Goal: Feedback & Contribution: Submit feedback/report problem

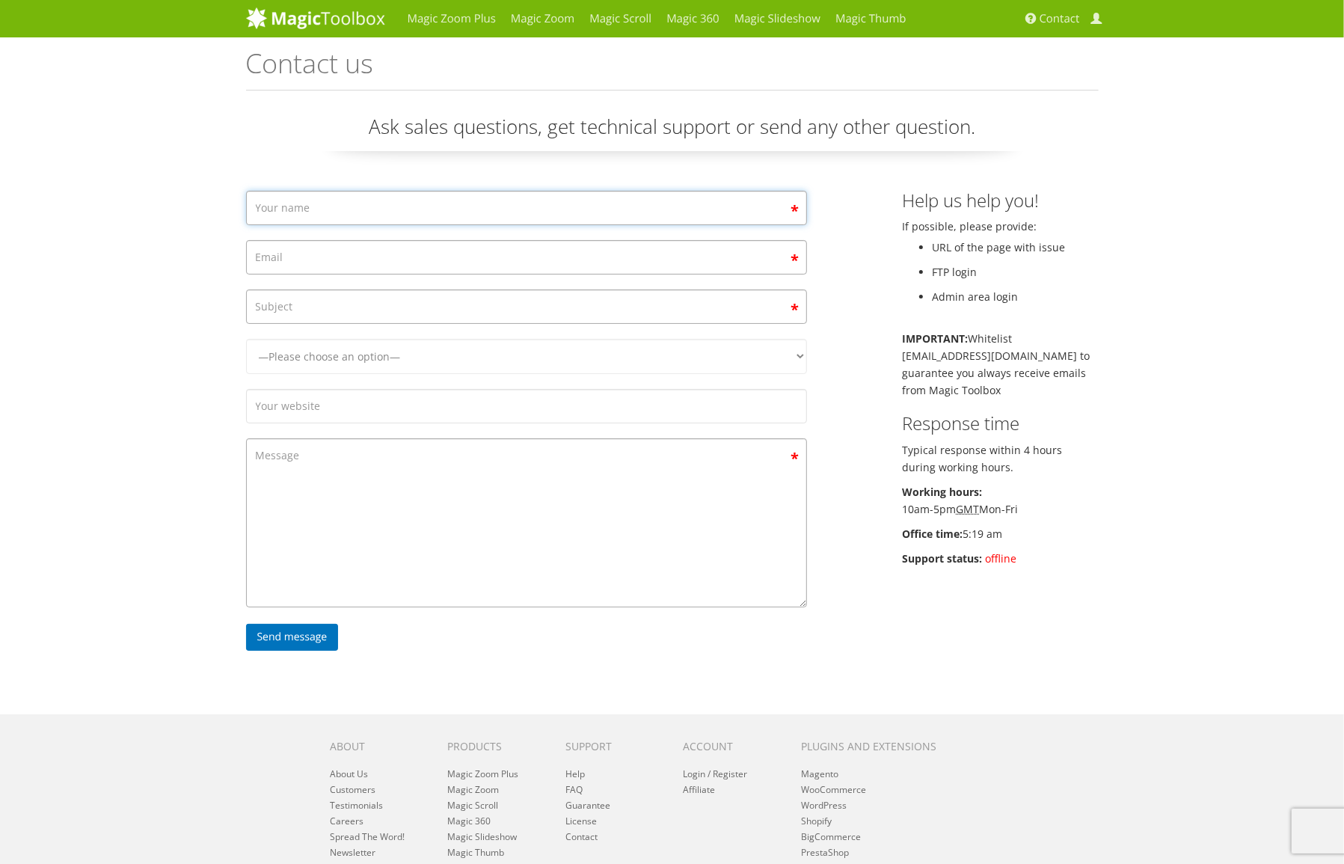
click at [332, 204] on input "Contact form" at bounding box center [526, 208] width 561 height 34
type input "[PERSON_NAME]"
click at [305, 259] on input "Contact form" at bounding box center [526, 257] width 561 height 34
type input "[PERSON_NAME][EMAIL_ADDRESS][DOMAIN_NAME]"
click at [299, 306] on input "Contact form" at bounding box center [526, 306] width 561 height 34
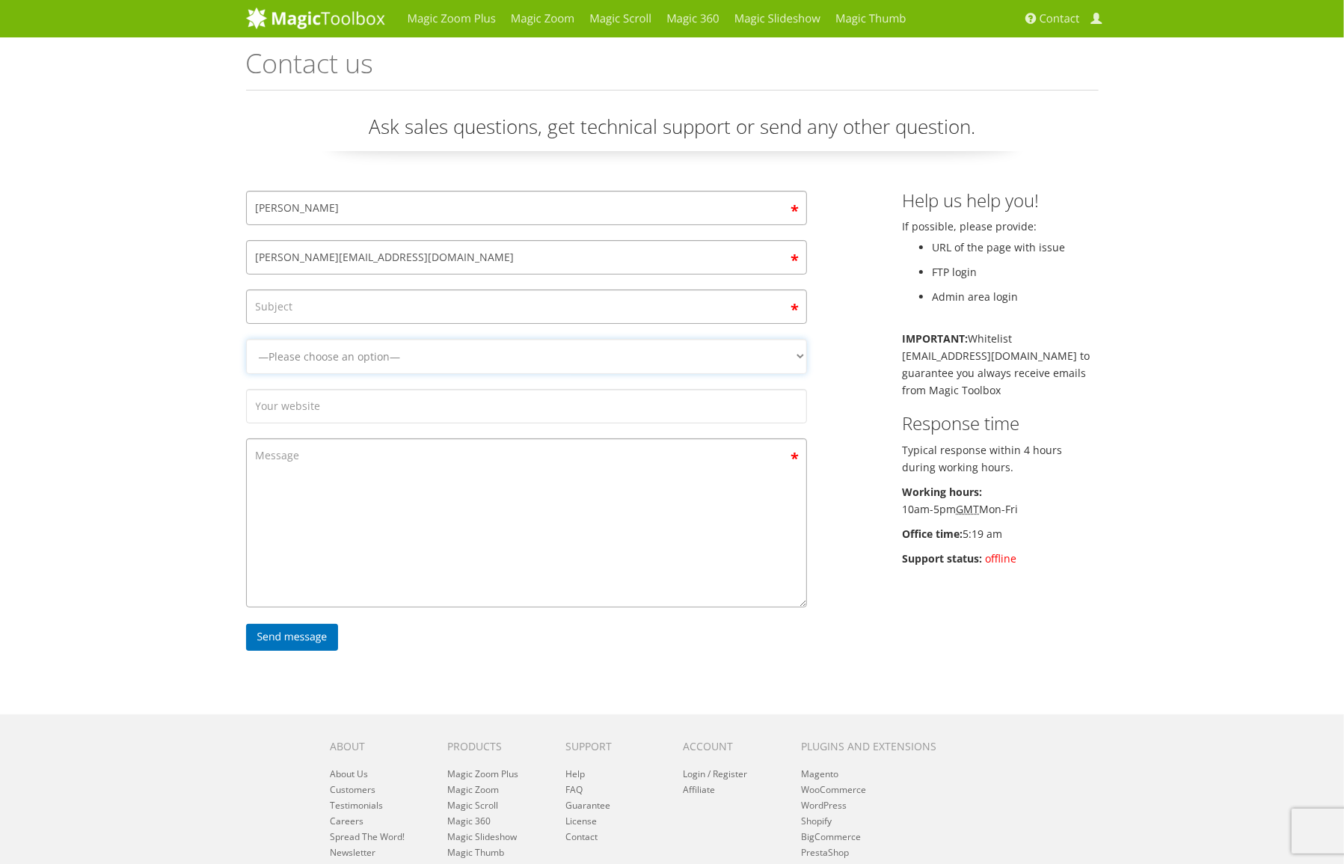
click at [799, 358] on select "—Please choose an option— Magic Zoom Magic Zoom Plus Magic Thumb Magic Slidesho…" at bounding box center [526, 356] width 561 height 35
select select "Magic Zoom Plus"
click at [246, 355] on select "—Please choose an option— Magic Zoom Magic Zoom Plus Magic Thumb Magic Slidesho…" at bounding box center [526, 356] width 561 height 35
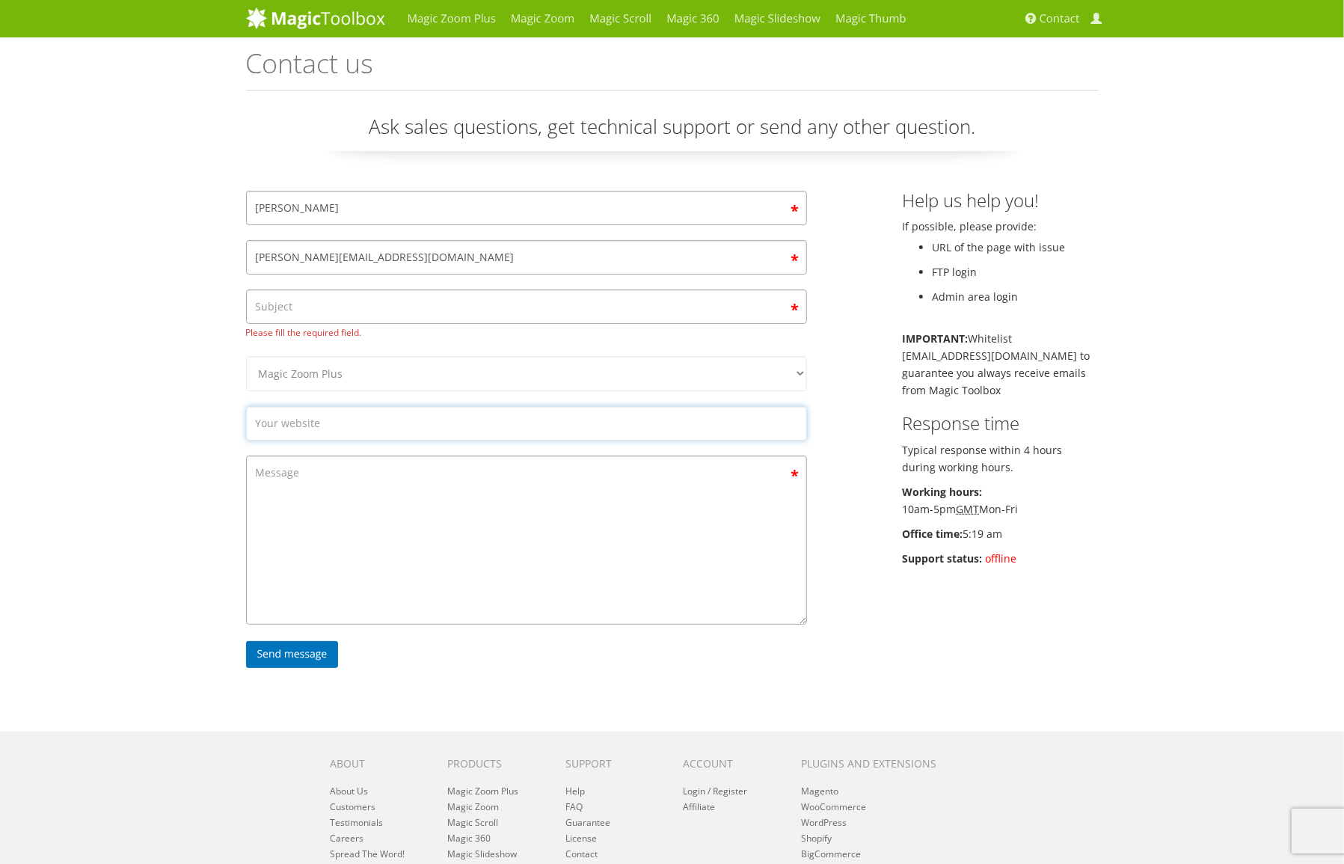
click at [325, 422] on input "Contact form" at bounding box center [526, 423] width 561 height 34
type input "[DOMAIN_NAME]"
click at [329, 482] on textarea "Contact form" at bounding box center [526, 539] width 561 height 169
click at [358, 301] on input "Contact form" at bounding box center [526, 306] width 561 height 34
type input "Suport - problem with Magic Zoom Plus on our site"
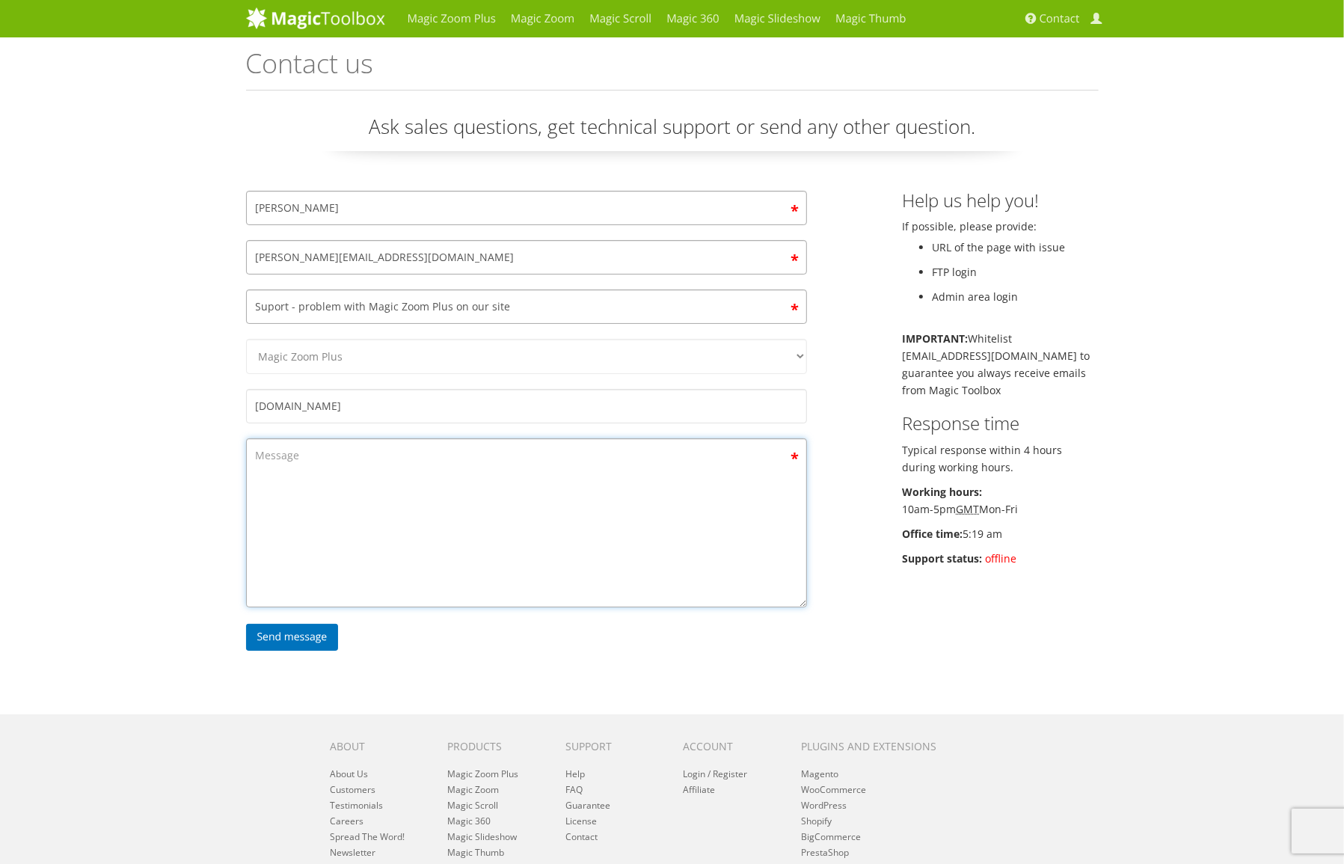
click at [331, 481] on textarea "Contact form" at bounding box center [526, 522] width 561 height 169
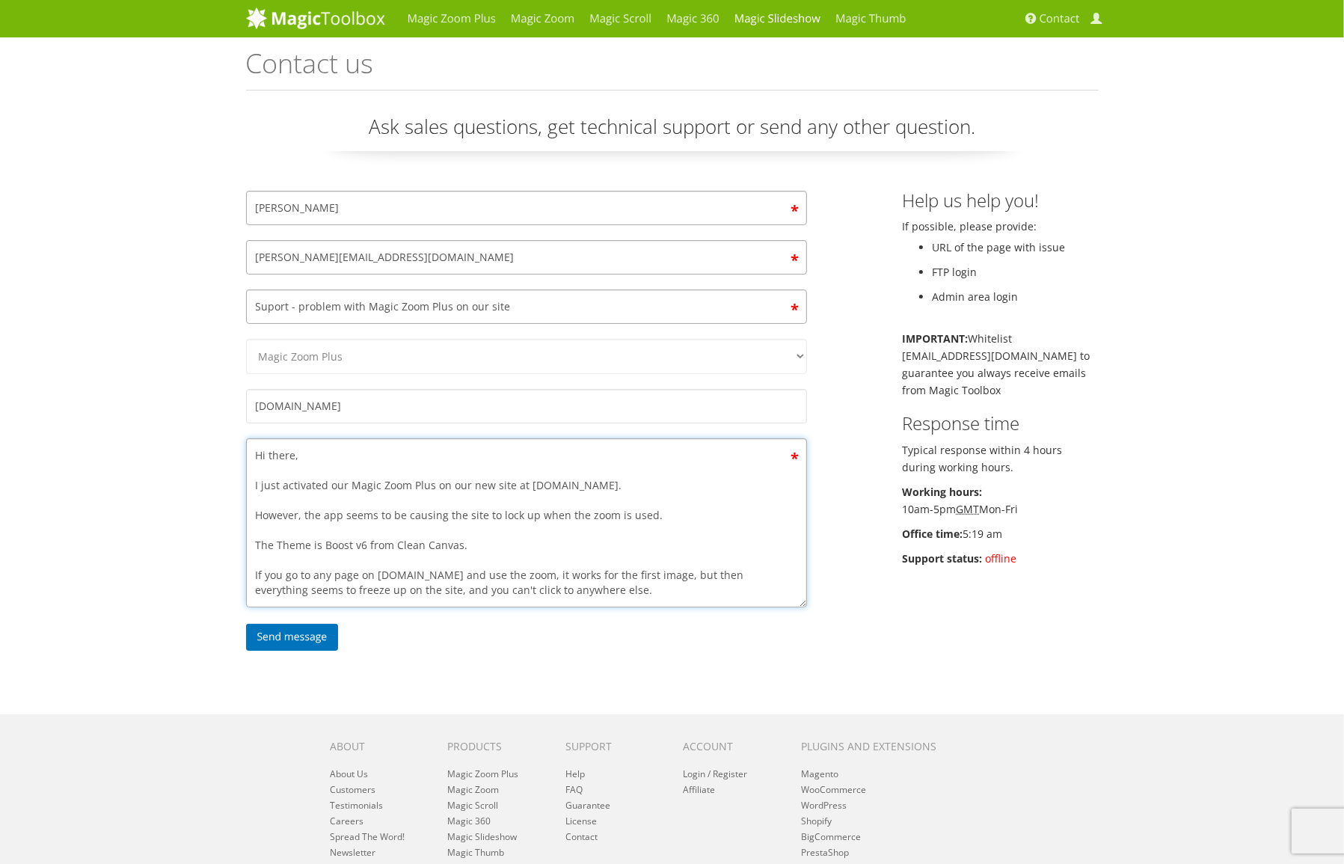
type textarea "Hi there, I just activated our Magic Zoom Plus on our new site at [DOMAIN_NAME]…"
